Goal: Task Accomplishment & Management: Complete application form

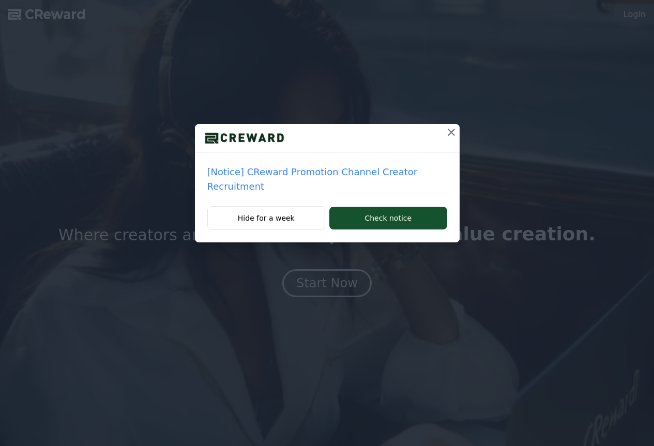
click at [345, 175] on p "[Notice] CReward Promotion Channel Creator Recruitment" at bounding box center [327, 179] width 240 height 29
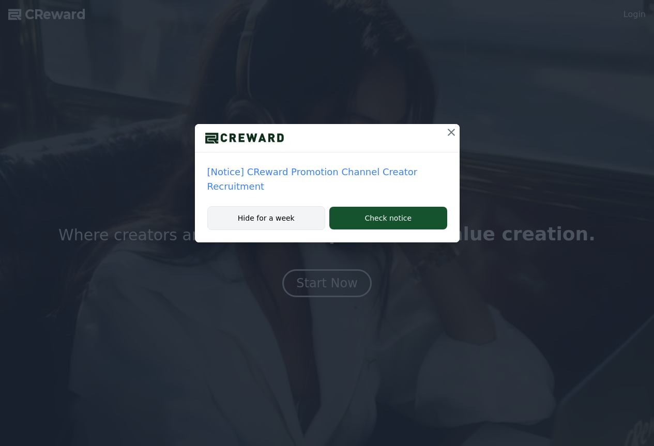
click at [309, 206] on button "Hide for a week" at bounding box center [266, 218] width 118 height 24
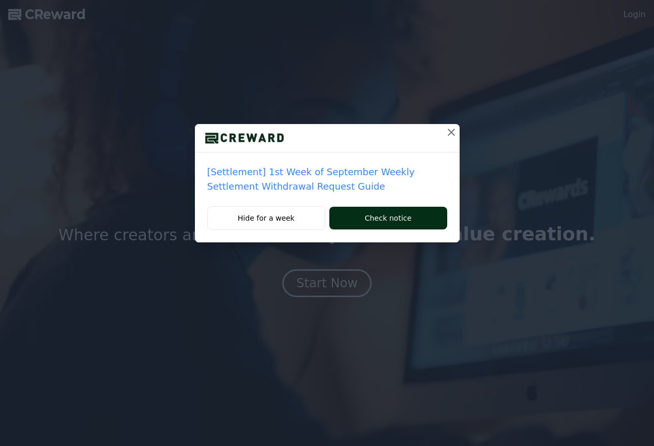
click at [396, 222] on button "Check notice" at bounding box center [387, 218] width 117 height 23
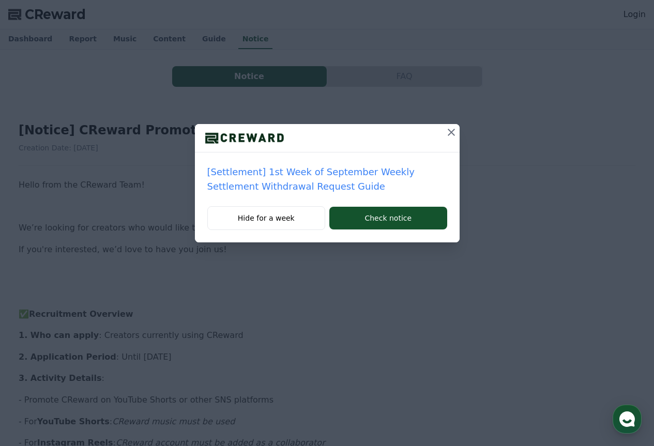
click at [449, 137] on icon at bounding box center [451, 132] width 12 height 12
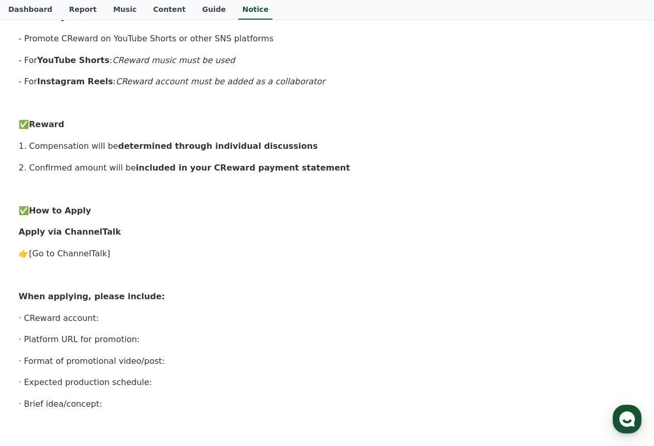
scroll to position [362, 0]
click at [93, 251] on link "[Go to ChannelTalk]" at bounding box center [69, 253] width 81 height 10
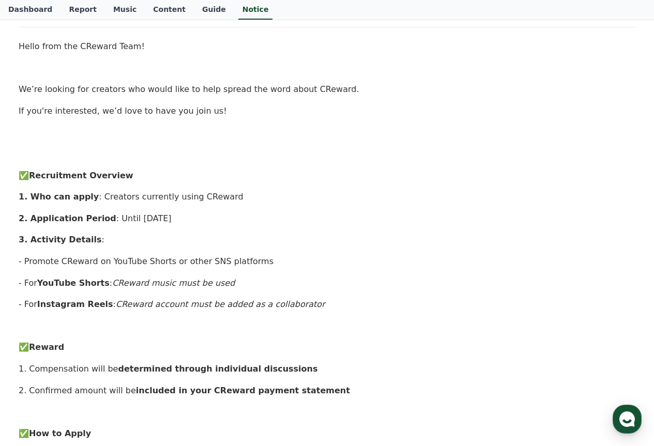
scroll to position [0, 0]
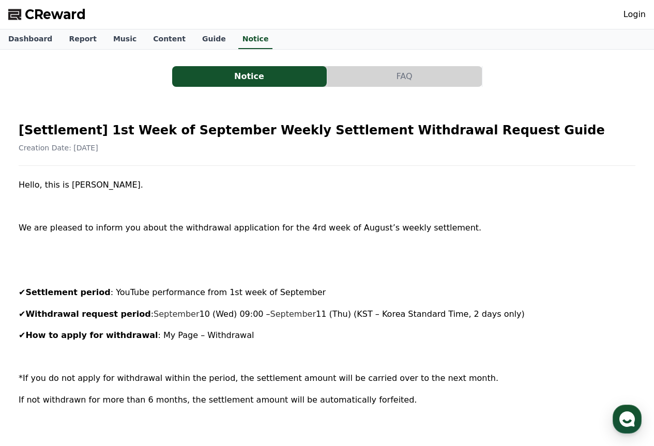
click at [386, 77] on button "FAQ" at bounding box center [404, 76] width 155 height 21
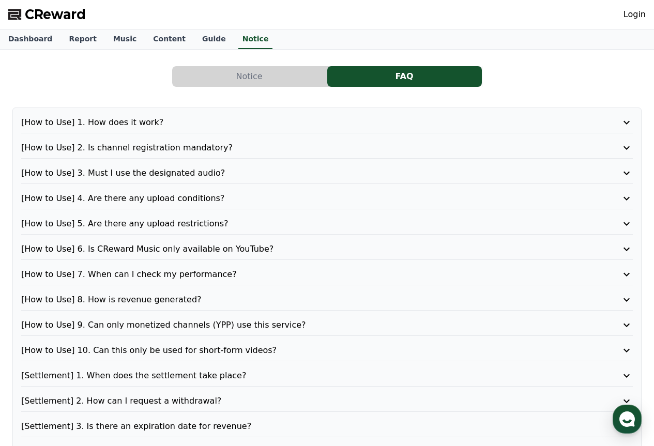
click at [324, 79] on button "Notice" at bounding box center [249, 76] width 155 height 21
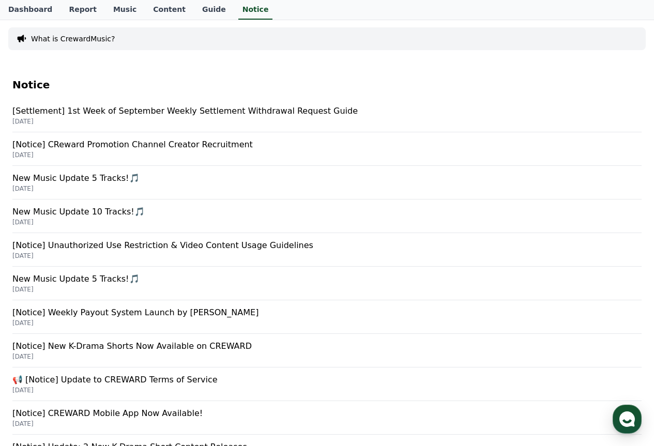
scroll to position [103, 0]
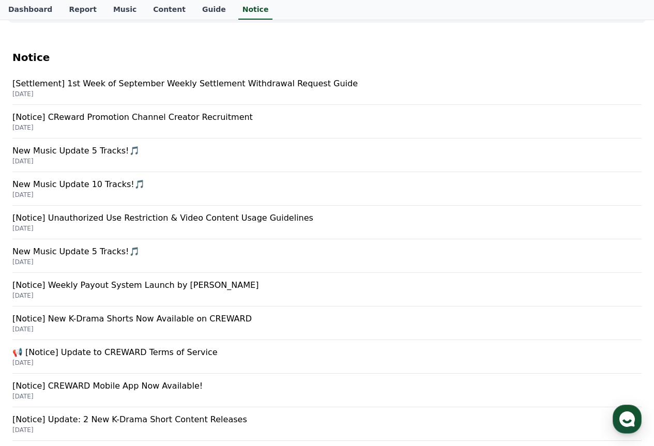
click at [215, 218] on p "[Notice] Unauthorized Use Restriction & Video Content Usage Guidelines" at bounding box center [326, 218] width 629 height 12
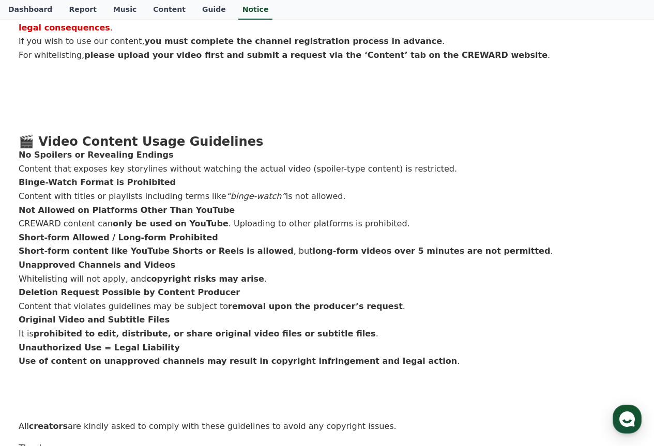
scroll to position [512, 0]
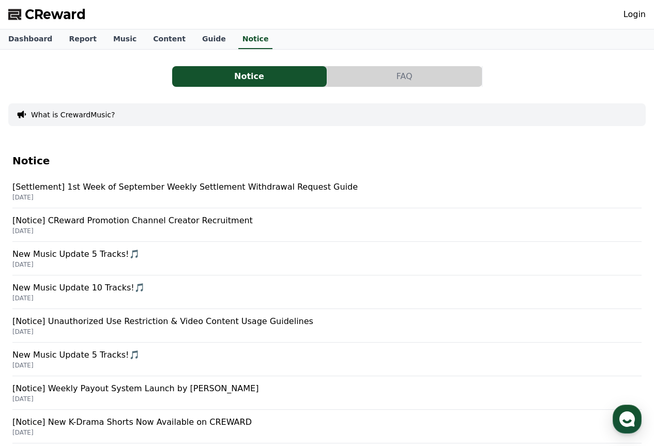
click at [257, 189] on p "[Settlement] 1st Week of September Weekly Settlement Withdrawal Request Guide" at bounding box center [326, 187] width 629 height 12
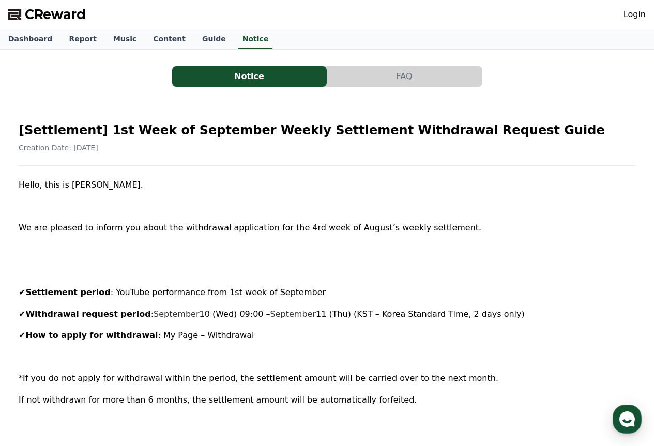
drag, startPoint x: 140, startPoint y: 311, endPoint x: 386, endPoint y: 325, distance: 247.1
drag, startPoint x: 155, startPoint y: 340, endPoint x: 196, endPoint y: 334, distance: 41.8
click at [194, 334] on span ": My Page – Withdrawal" at bounding box center [206, 335] width 96 height 10
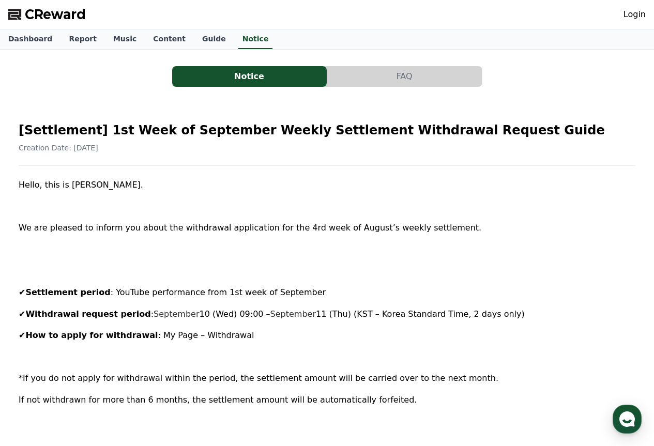
click at [222, 334] on span ": My Page – Withdrawal" at bounding box center [206, 335] width 96 height 10
drag, startPoint x: 79, startPoint y: 379, endPoint x: 230, endPoint y: 382, distance: 151.6
click at [230, 382] on span "*If you do not apply for withdrawal within the period, the settlement amount wi…" at bounding box center [259, 378] width 480 height 10
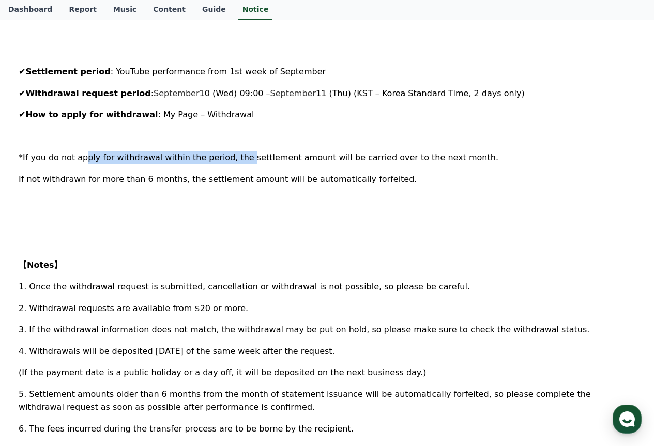
scroll to position [259, 0]
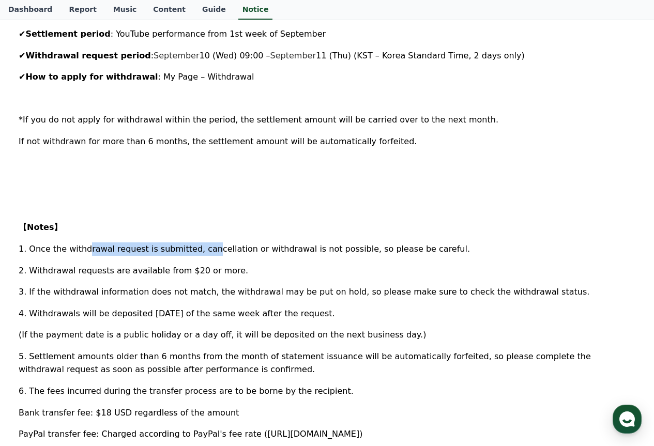
drag, startPoint x: 83, startPoint y: 250, endPoint x: 194, endPoint y: 250, distance: 110.7
click at [194, 250] on span "1. Once the withdrawal request is submitted, cancellation or withdrawal is not …" at bounding box center [245, 249] width 452 height 10
click at [233, 253] on span "1. Once the withdrawal request is submitted, cancellation or withdrawal is not …" at bounding box center [245, 249] width 452 height 10
click at [86, 282] on div "Hello, this is CREWARD. We are pleased to inform you about the withdrawal appli…" at bounding box center [327, 234] width 617 height 629
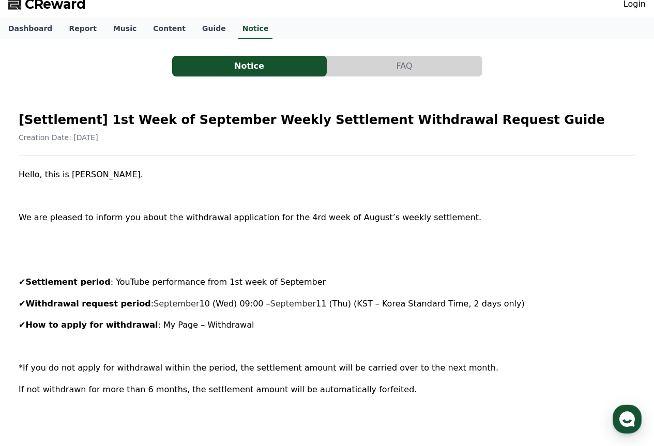
scroll to position [0, 0]
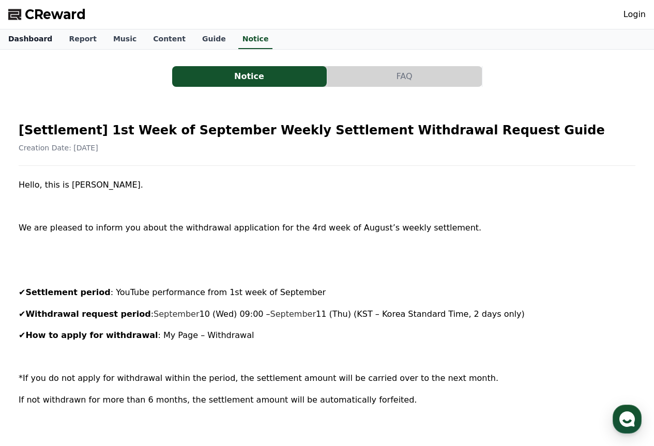
click at [33, 37] on link "Dashboard" at bounding box center [30, 39] width 61 height 20
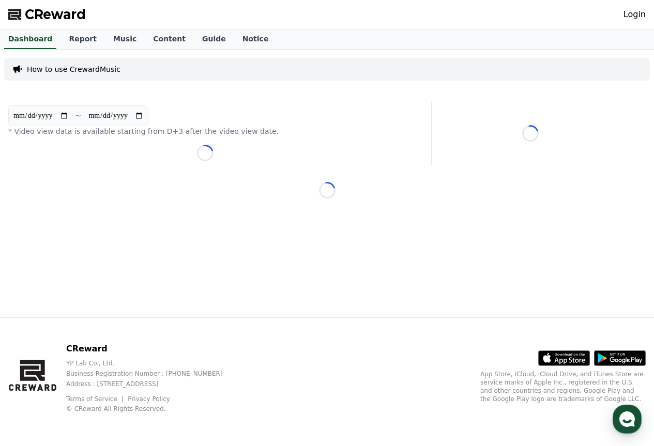
click at [42, 112] on input "**********" at bounding box center [41, 115] width 56 height 11
click at [72, 123] on section "**********" at bounding box center [78, 116] width 140 height 21
click at [69, 120] on input "**********" at bounding box center [41, 115] width 56 height 11
type input "**********"
click at [535, 139] on icon at bounding box center [530, 133] width 17 height 17
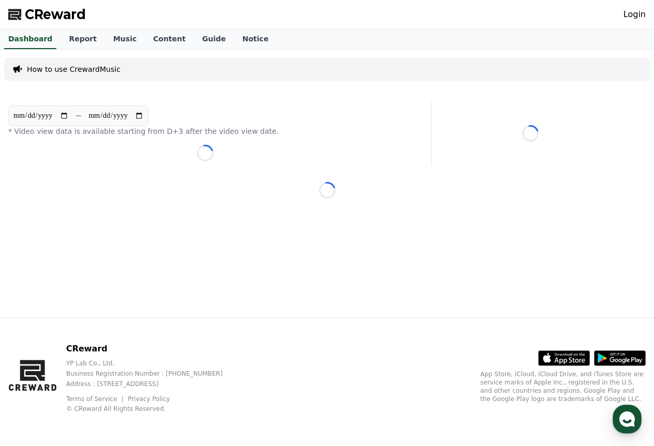
click at [629, 19] on link "Login" at bounding box center [635, 14] width 22 height 12
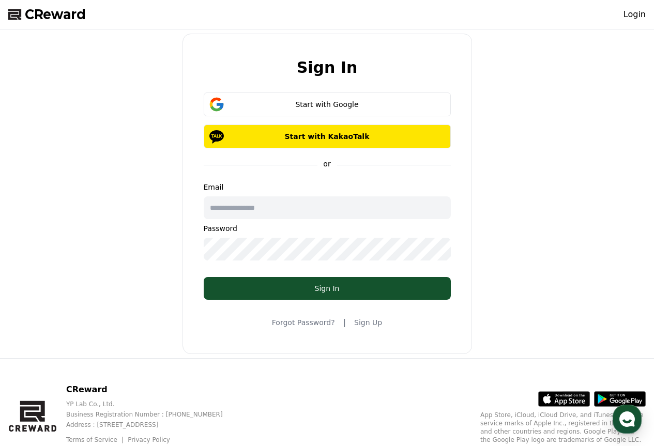
click at [367, 324] on link "Sign Up" at bounding box center [368, 323] width 28 height 10
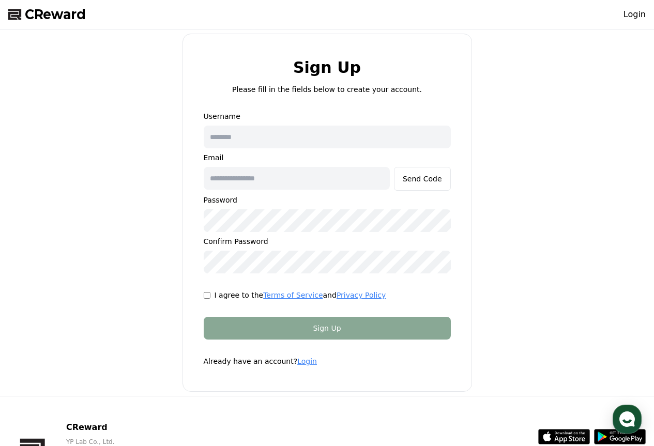
click at [210, 291] on div "I agree to the Terms of Service and Privacy Policy" at bounding box center [327, 295] width 247 height 10
click at [328, 143] on input "text" at bounding box center [327, 137] width 247 height 23
click at [207, 299] on div "I agree to the Terms of Service and Privacy Policy" at bounding box center [327, 295] width 247 height 10
click at [250, 144] on input "text" at bounding box center [327, 137] width 247 height 23
type input "*"
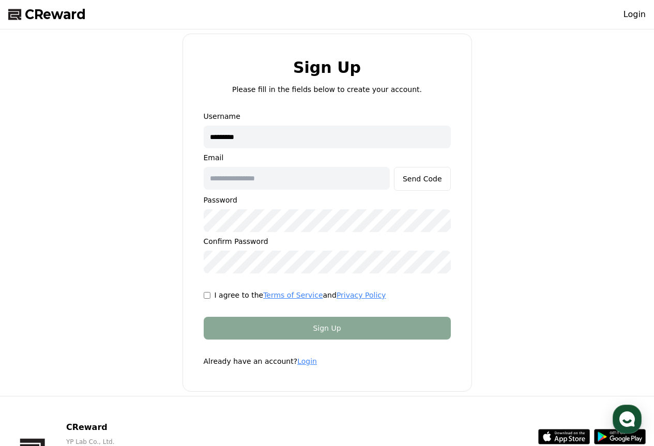
type input "*********"
click at [347, 180] on input "text" at bounding box center [297, 178] width 186 height 23
type input "**********"
drag, startPoint x: 340, startPoint y: 207, endPoint x: 272, endPoint y: 207, distance: 68.8
click at [272, 207] on div "**********" at bounding box center [327, 192] width 247 height 162
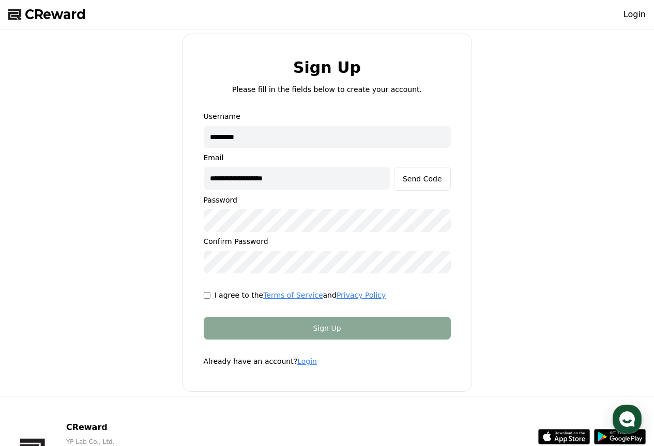
click at [228, 136] on input "*********" at bounding box center [327, 137] width 247 height 23
click at [207, 136] on input "********" at bounding box center [327, 137] width 247 height 23
click at [225, 137] on input "********" at bounding box center [327, 137] width 247 height 23
type input "*********"
click at [423, 182] on div "Send Code" at bounding box center [422, 179] width 39 height 10
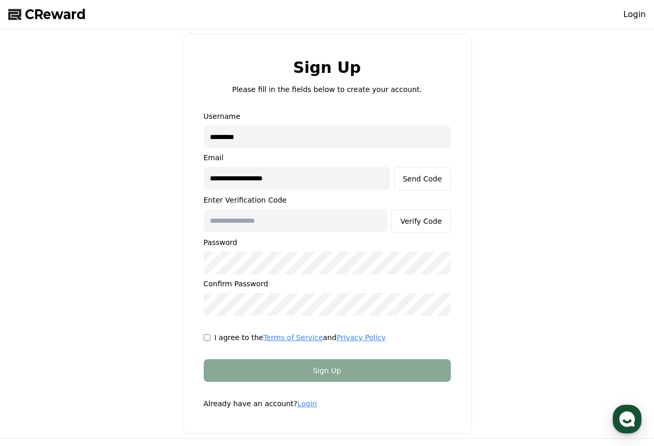
paste input "******"
click at [429, 224] on div "Verify Code" at bounding box center [420, 221] width 41 height 10
click at [415, 220] on div "Verify Code" at bounding box center [420, 221] width 41 height 10
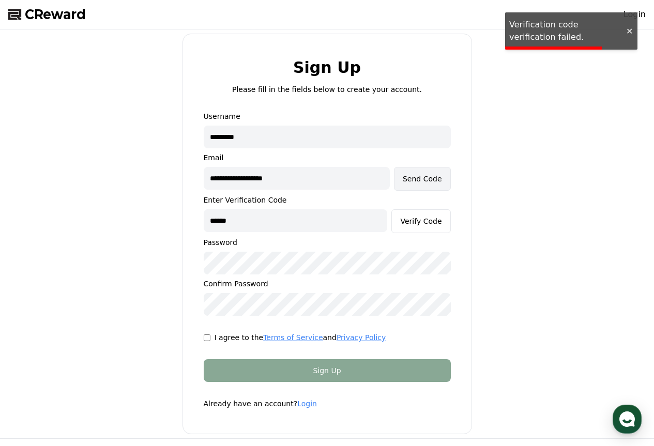
click at [413, 183] on div "Send Code" at bounding box center [422, 179] width 39 height 10
click at [629, 32] on div at bounding box center [629, 31] width 17 height 10
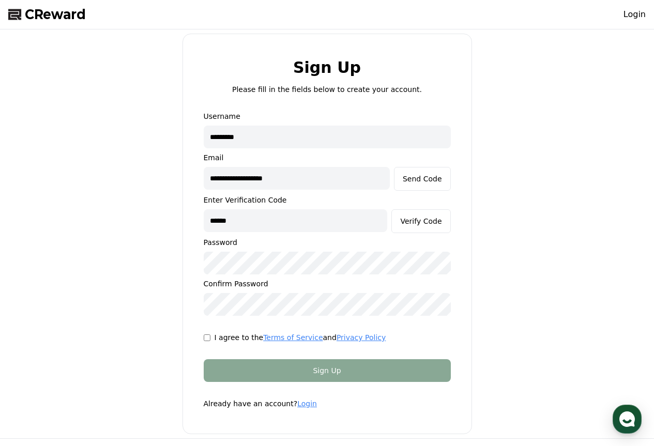
click at [249, 220] on input "******" at bounding box center [296, 220] width 184 height 23
type input "******"
click at [430, 225] on div "Verify Code" at bounding box center [420, 221] width 41 height 10
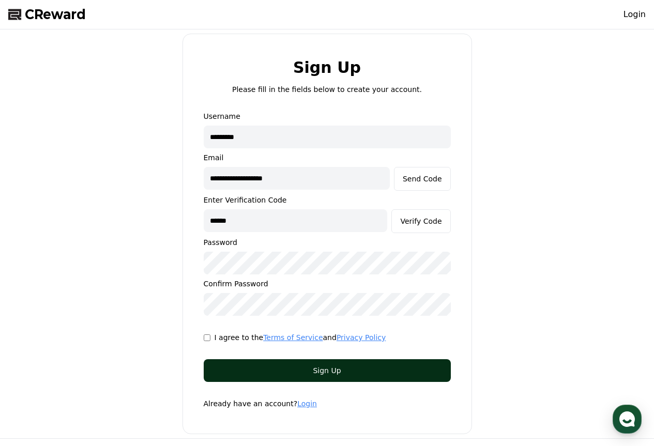
click at [315, 372] on div "Sign Up" at bounding box center [327, 371] width 206 height 10
click at [348, 373] on div "Sign Up" at bounding box center [327, 371] width 206 height 10
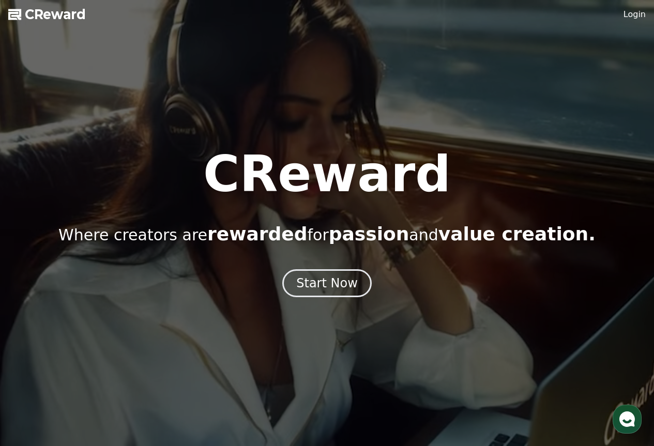
click at [633, 21] on div at bounding box center [327, 223] width 654 height 446
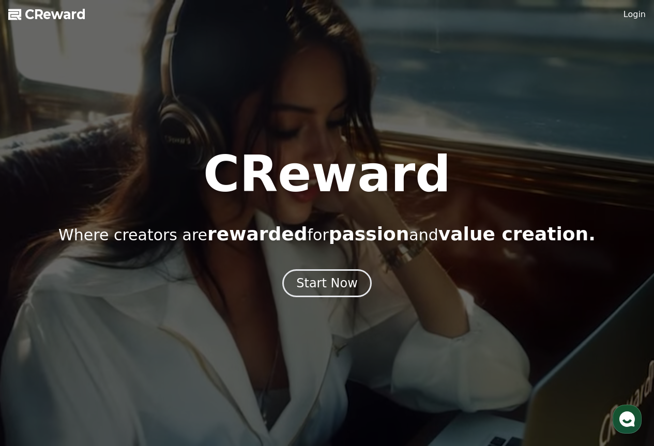
click at [635, 16] on link "Login" at bounding box center [635, 14] width 22 height 12
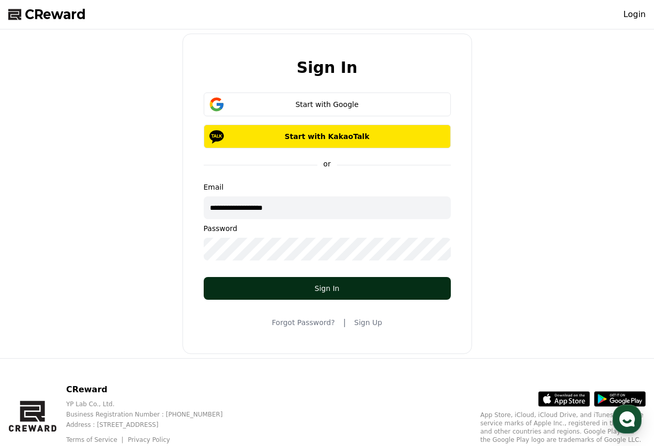
click at [332, 291] on div "Sign In" at bounding box center [327, 288] width 206 height 10
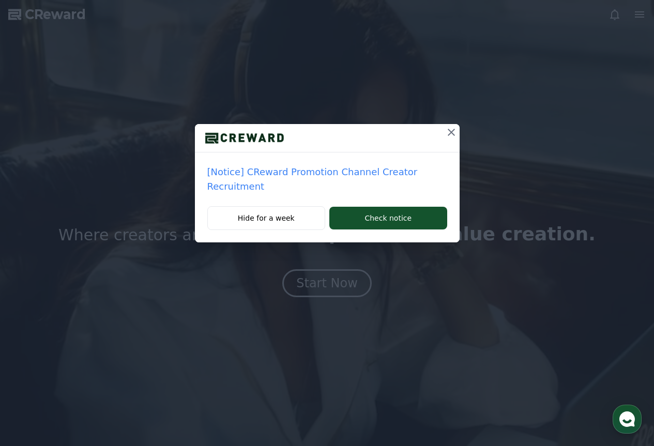
click at [446, 134] on icon at bounding box center [451, 132] width 12 height 12
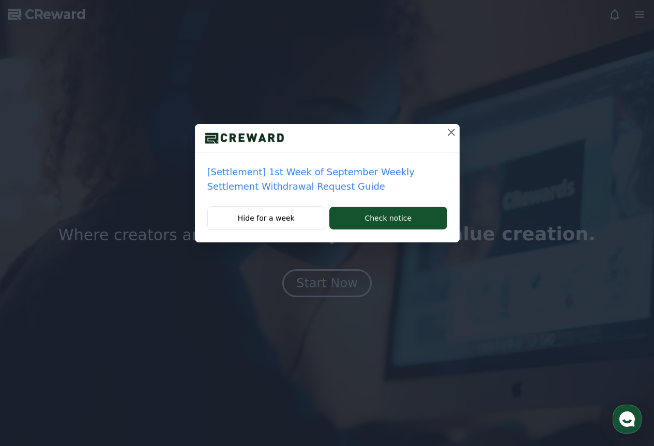
click at [446, 134] on icon at bounding box center [451, 132] width 12 height 12
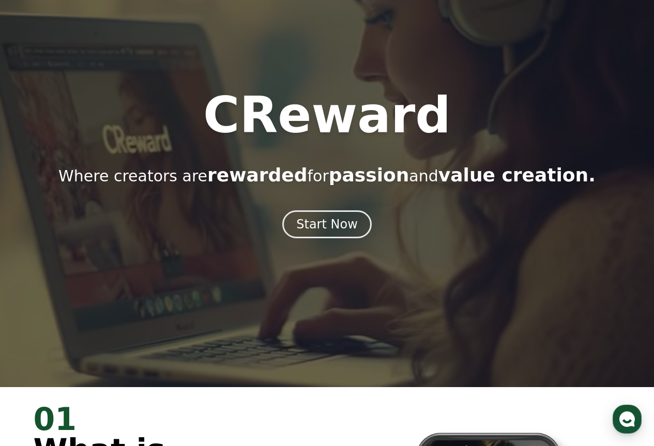
scroll to position [52, 0]
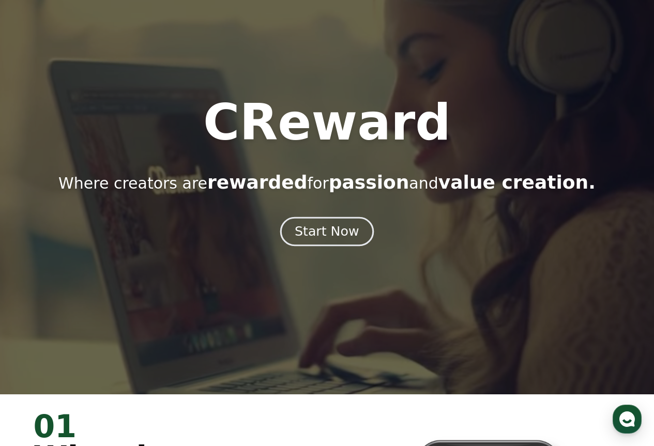
click at [330, 233] on div "Start Now" at bounding box center [327, 232] width 64 height 18
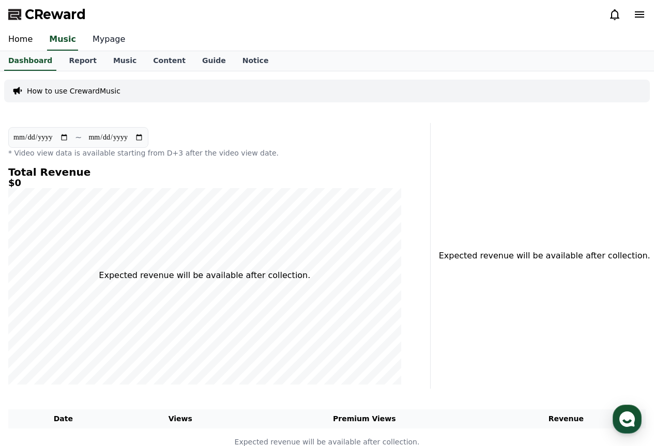
click at [94, 38] on link "Mypage" at bounding box center [108, 40] width 49 height 22
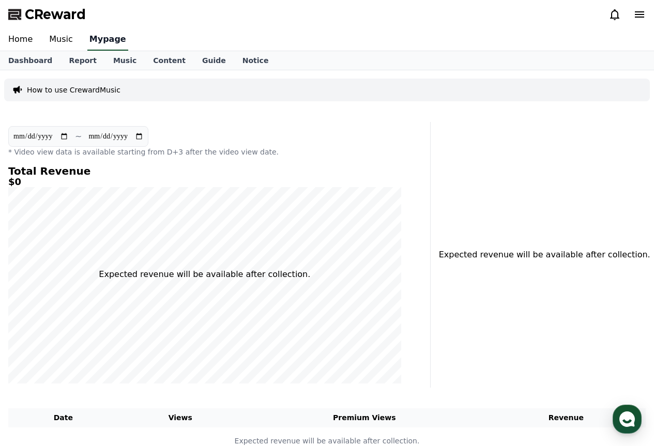
select select "**********"
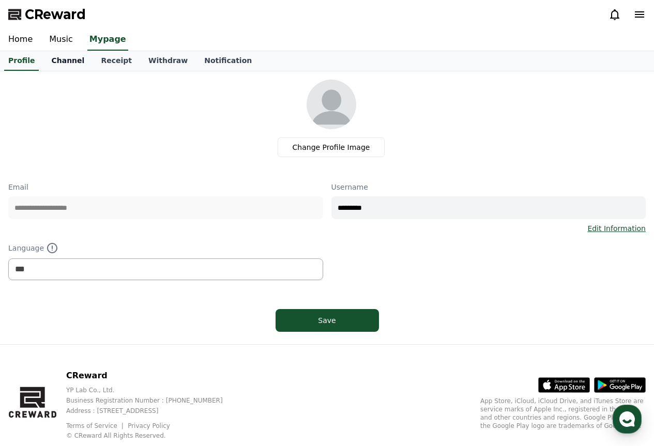
click at [62, 68] on link "Channel" at bounding box center [68, 61] width 50 height 20
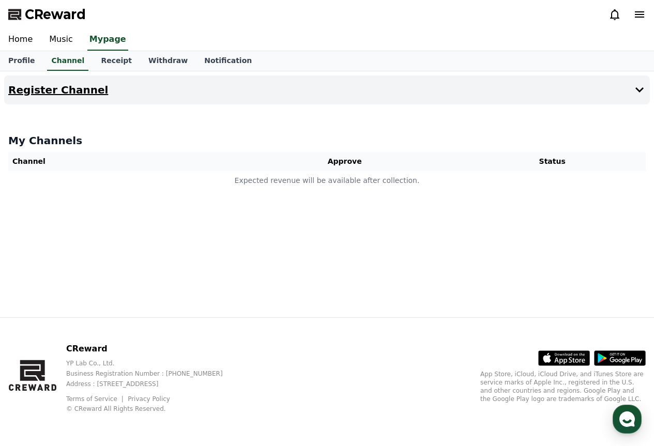
click at [323, 93] on button "Register Channel" at bounding box center [327, 90] width 646 height 29
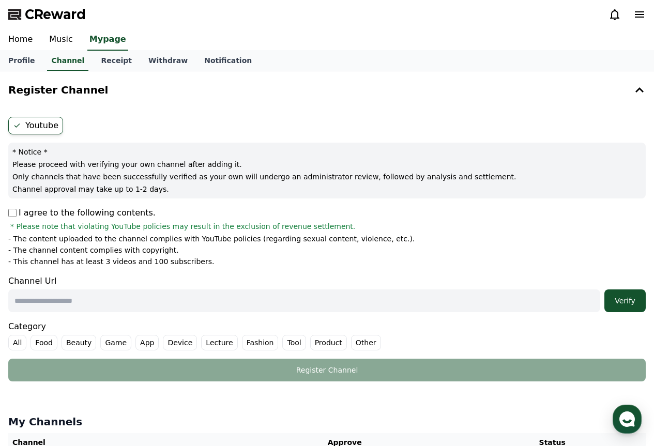
drag, startPoint x: 37, startPoint y: 165, endPoint x: 185, endPoint y: 169, distance: 148.0
click at [185, 169] on p "Please proceed with verifying your own channel after adding it." at bounding box center [326, 164] width 629 height 10
click at [51, 179] on p "Only channels that have been successfully verified as your own will undergo an …" at bounding box center [326, 177] width 629 height 10
drag, startPoint x: 71, startPoint y: 175, endPoint x: 170, endPoint y: 179, distance: 98.8
click at [170, 179] on p "Only channels that have been successfully verified as your own will undergo an …" at bounding box center [326, 177] width 629 height 10
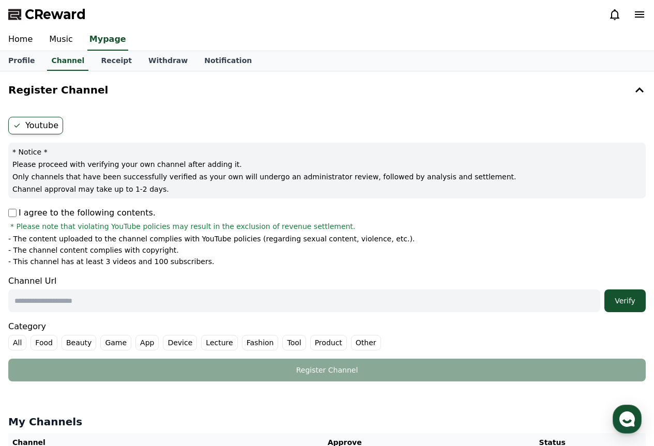
click at [213, 180] on p "Only channels that have been successfully verified as your own will undergo an …" at bounding box center [326, 177] width 629 height 10
click at [237, 180] on p "Only channels that have been successfully verified as your own will undergo an …" at bounding box center [326, 177] width 629 height 10
drag, startPoint x: 309, startPoint y: 177, endPoint x: 345, endPoint y: 177, distance: 35.7
click at [345, 177] on p "Only channels that have been successfully verified as your own will undergo an …" at bounding box center [326, 177] width 629 height 10
click at [85, 193] on p "Channel approval may take up to 1-2 days." at bounding box center [326, 189] width 629 height 10
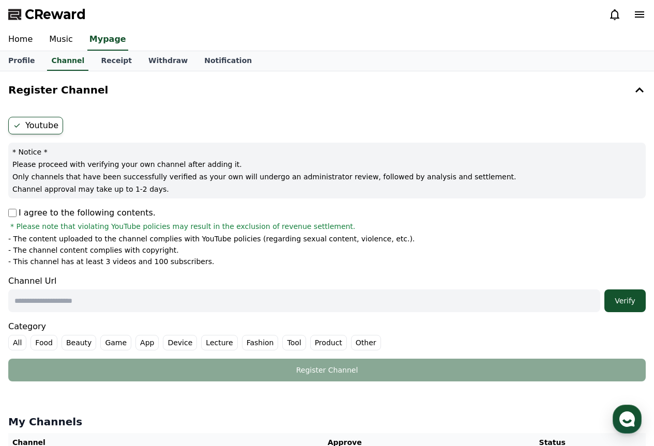
click at [20, 238] on p "- The content uploaded to the channel complies with YouTube policies (regarding…" at bounding box center [211, 239] width 407 height 10
drag, startPoint x: 24, startPoint y: 240, endPoint x: 64, endPoint y: 241, distance: 39.3
click at [64, 241] on p "- The content uploaded to the channel complies with YouTube policies (regarding…" at bounding box center [211, 239] width 407 height 10
click at [213, 248] on li "- The channel content complies with copyright." at bounding box center [327, 250] width 638 height 10
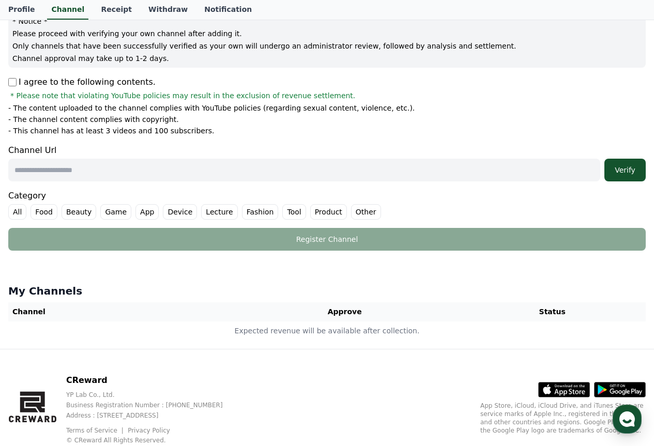
scroll to position [155, 0]
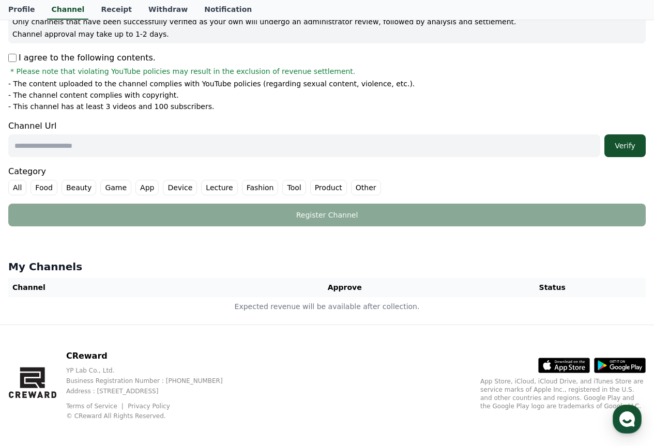
click at [351, 190] on label "Other" at bounding box center [366, 188] width 30 height 16
click at [17, 189] on label "All" at bounding box center [17, 188] width 18 height 16
click at [163, 148] on input "text" at bounding box center [304, 145] width 592 height 23
paste input "**********"
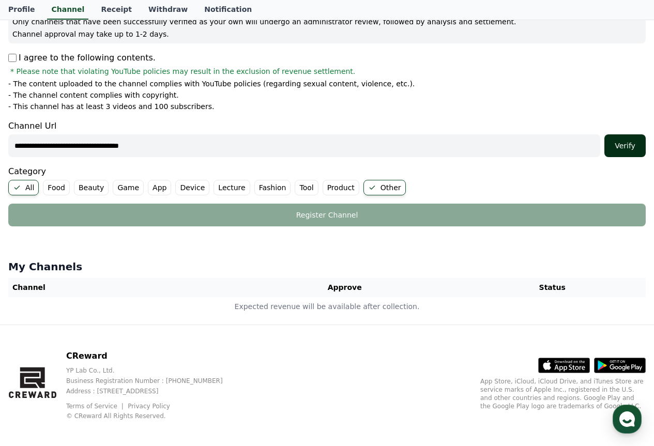
type input "**********"
click at [622, 148] on div "Verify" at bounding box center [625, 146] width 33 height 10
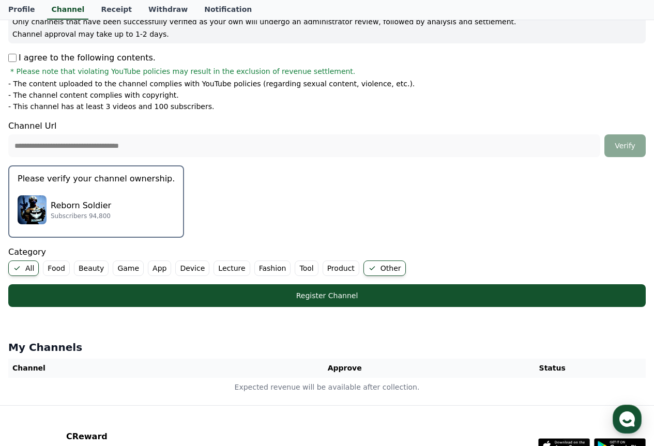
click at [107, 207] on div "Reborn Soldier Subscribers 94,800" at bounding box center [96, 209] width 157 height 41
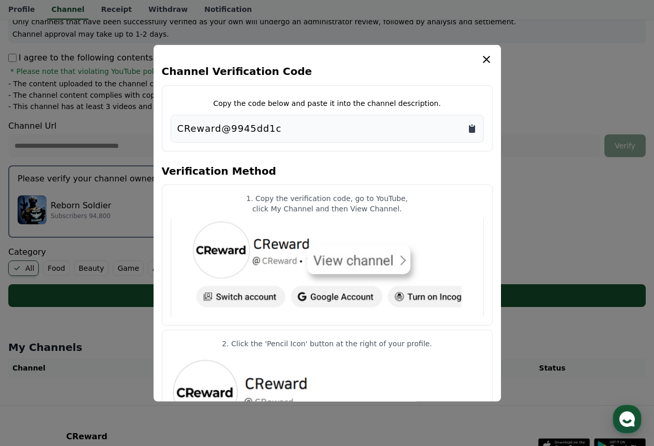
click at [475, 125] on icon "Copy to clipboard" at bounding box center [472, 128] width 10 height 10
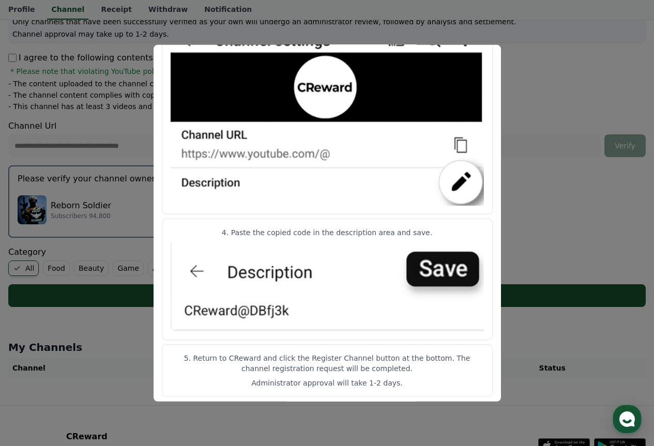
scroll to position [489, 0]
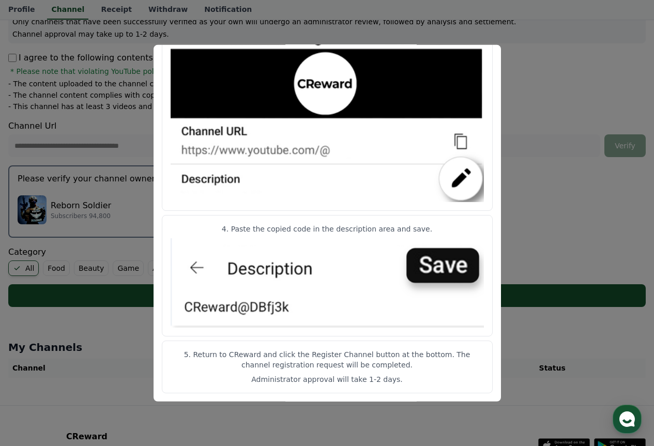
click at [553, 83] on button "close modal" at bounding box center [327, 223] width 654 height 446
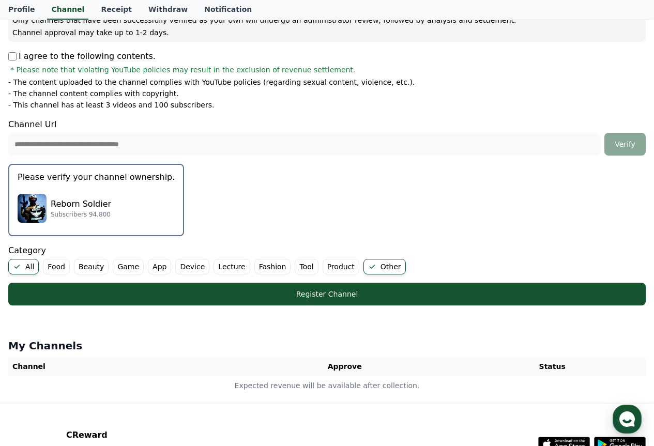
scroll to position [207, 0]
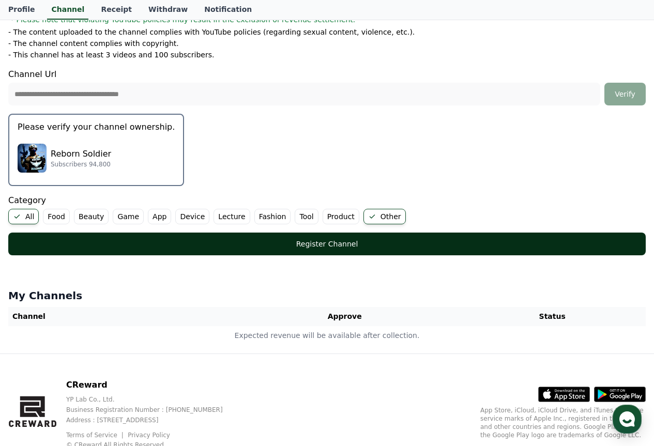
click at [398, 246] on div "Register Channel" at bounding box center [327, 244] width 596 height 10
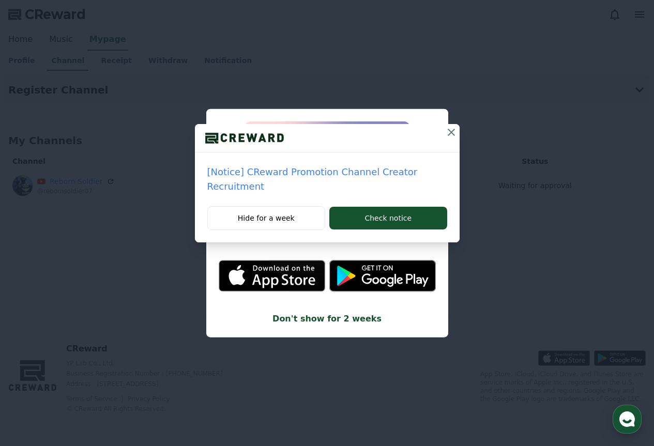
click at [451, 130] on icon at bounding box center [451, 132] width 12 height 12
click at [453, 134] on icon at bounding box center [451, 132] width 12 height 12
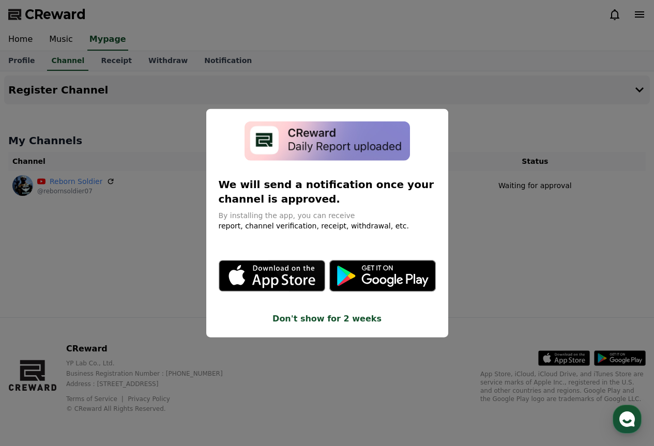
click at [280, 364] on button "close modal" at bounding box center [327, 223] width 654 height 446
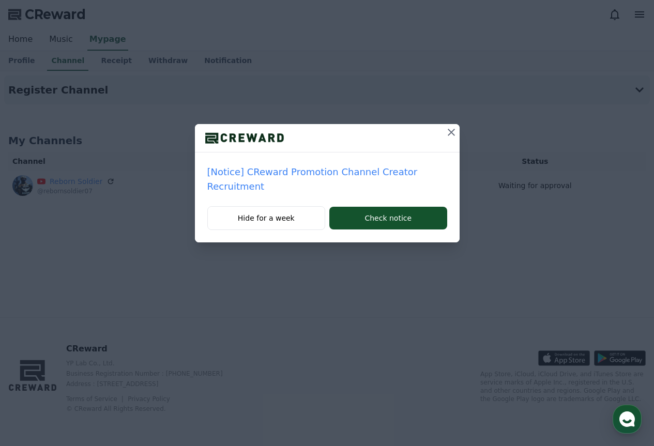
click at [449, 131] on icon at bounding box center [451, 132] width 7 height 7
click at [456, 134] on icon at bounding box center [451, 132] width 12 height 12
click at [451, 129] on icon at bounding box center [451, 132] width 12 height 12
click at [451, 134] on icon at bounding box center [451, 132] width 12 height 12
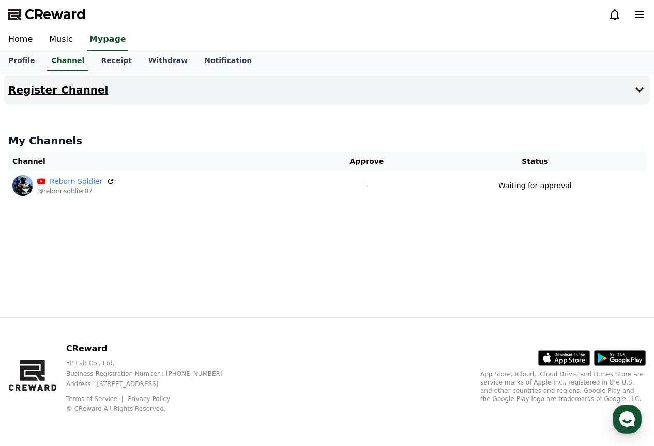
click at [637, 90] on icon at bounding box center [640, 89] width 8 height 5
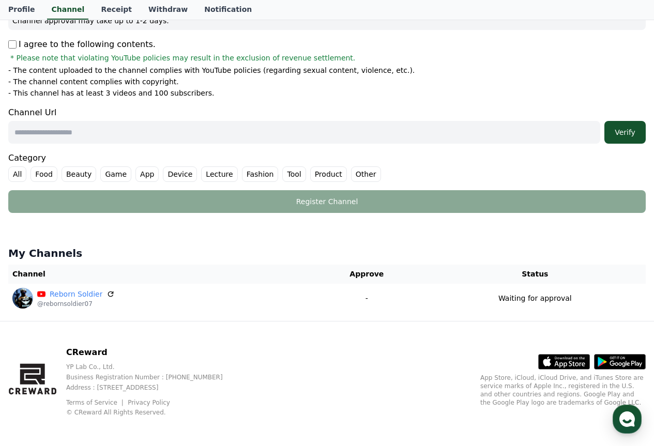
scroll to position [172, 0]
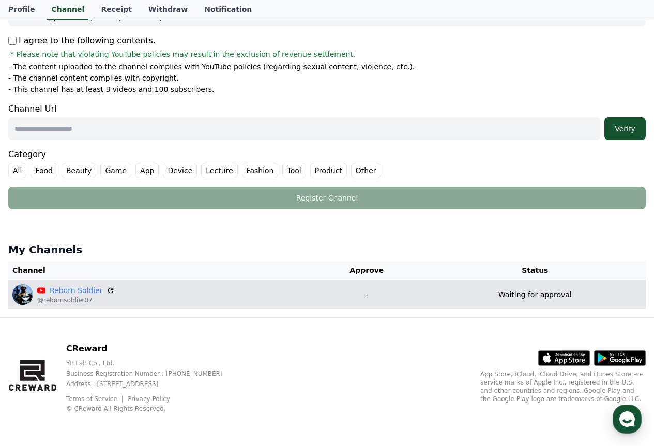
click at [523, 293] on p "Waiting for approval" at bounding box center [535, 295] width 73 height 11
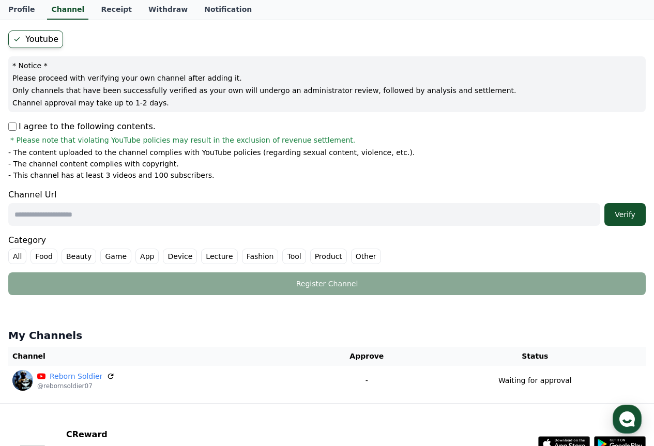
scroll to position [0, 0]
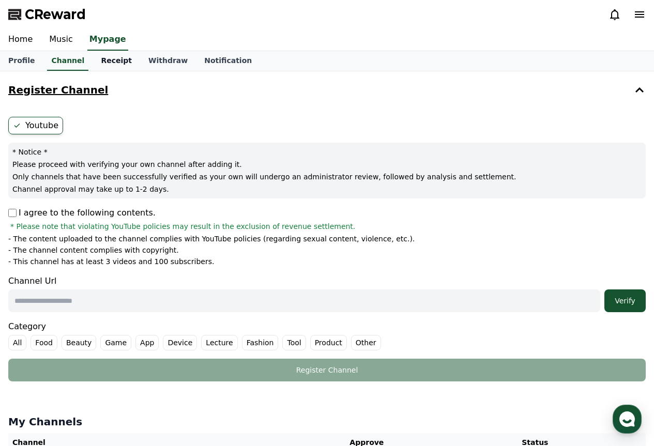
click at [108, 67] on link "Receipt" at bounding box center [117, 61] width 48 height 20
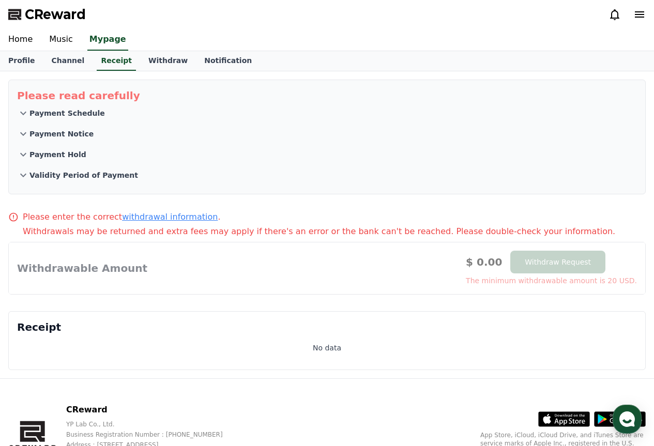
click at [63, 115] on p "Payment Schedule" at bounding box center [67, 113] width 76 height 10
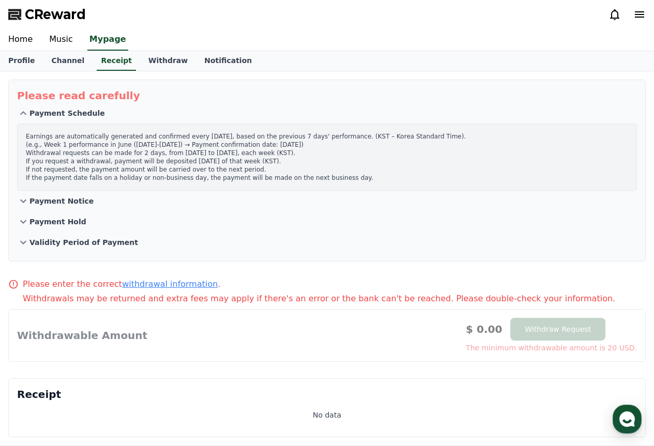
click at [130, 207] on button "Payment Notice" at bounding box center [327, 201] width 620 height 21
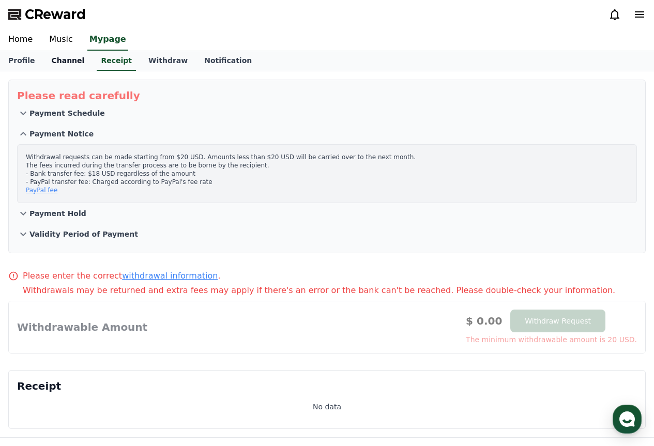
click at [58, 65] on link "Channel" at bounding box center [68, 61] width 50 height 20
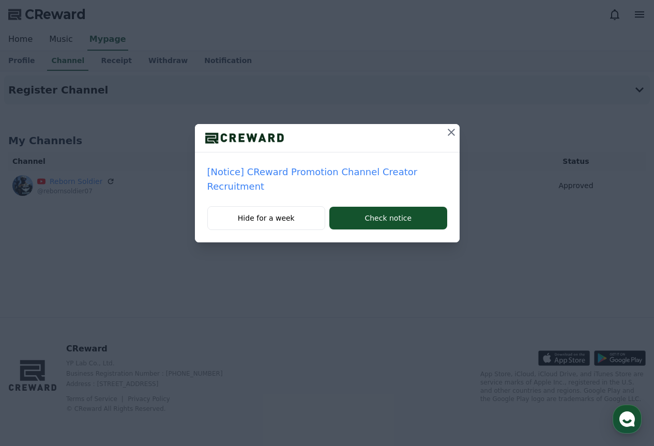
click at [451, 133] on icon at bounding box center [451, 132] width 7 height 7
click at [451, 133] on icon at bounding box center [451, 132] width 12 height 12
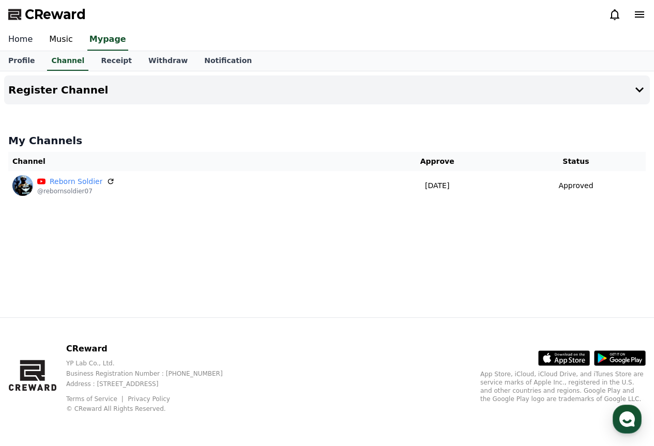
click at [22, 38] on link "Home" at bounding box center [20, 40] width 41 height 22
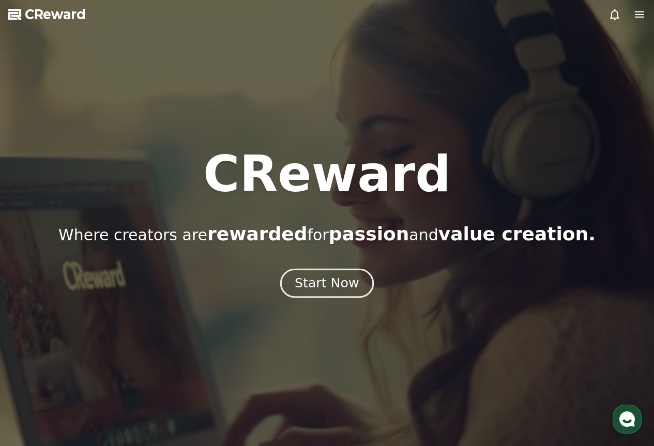
click at [317, 277] on div "Start Now" at bounding box center [327, 284] width 64 height 18
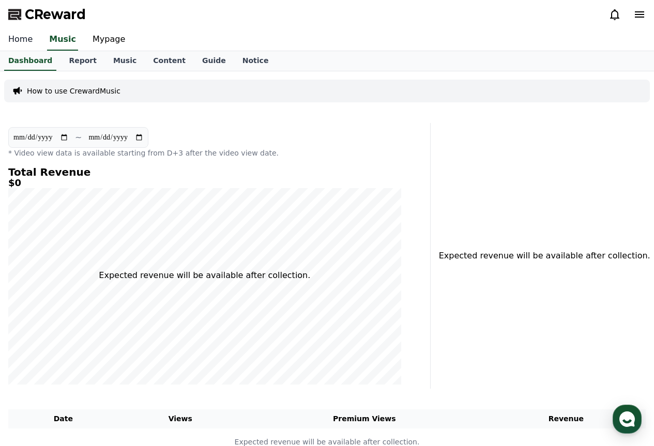
click at [20, 42] on link "Home" at bounding box center [20, 40] width 41 height 22
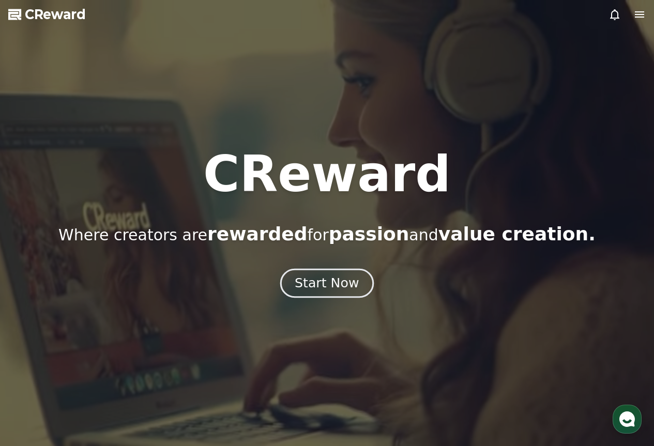
click at [331, 293] on button "Start Now" at bounding box center [327, 282] width 94 height 29
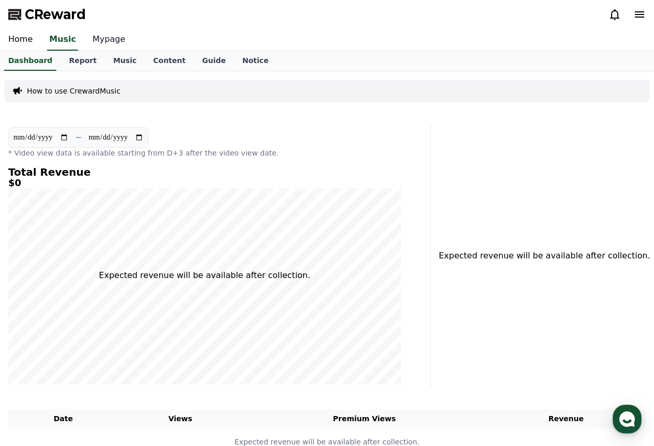
click at [102, 38] on link "Mypage" at bounding box center [108, 40] width 49 height 22
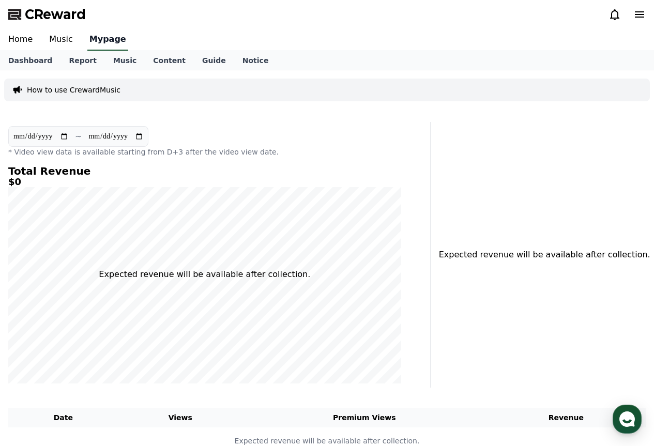
select select "**********"
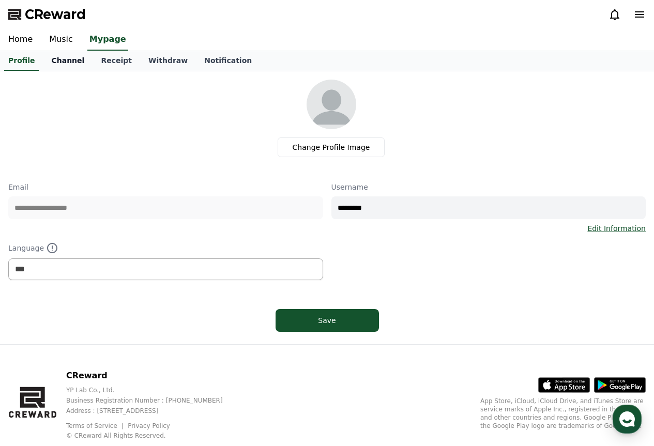
click at [69, 53] on link "Channel" at bounding box center [68, 61] width 50 height 20
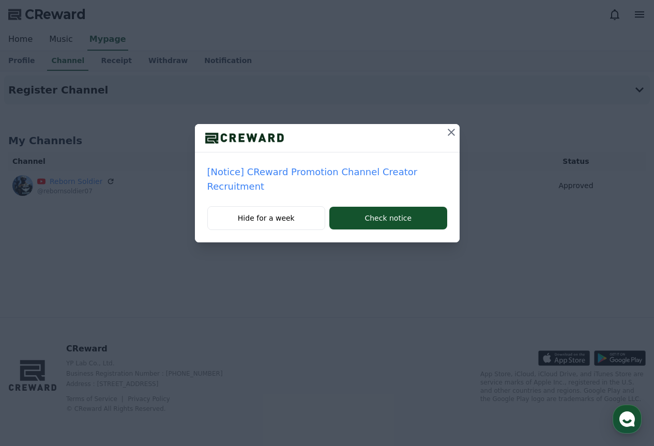
click at [446, 131] on icon at bounding box center [451, 132] width 12 height 12
